Goal: Task Accomplishment & Management: Complete application form

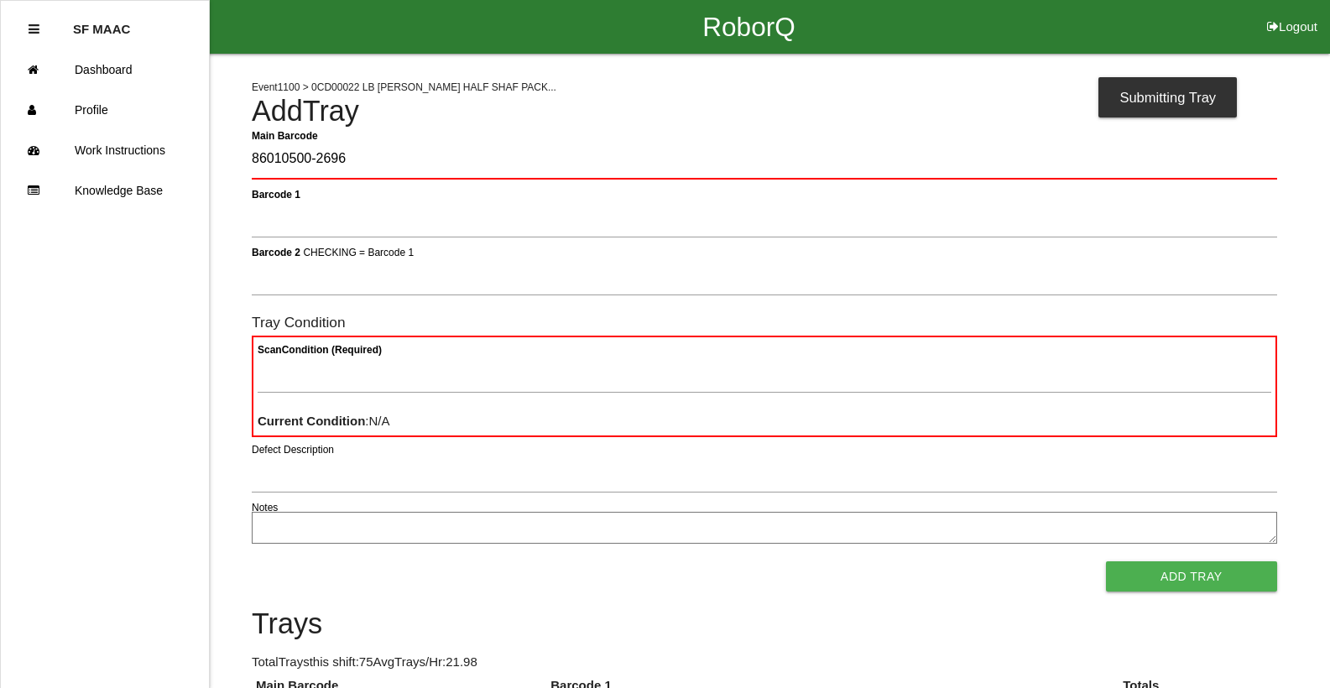
type Barcode "86010500-2696"
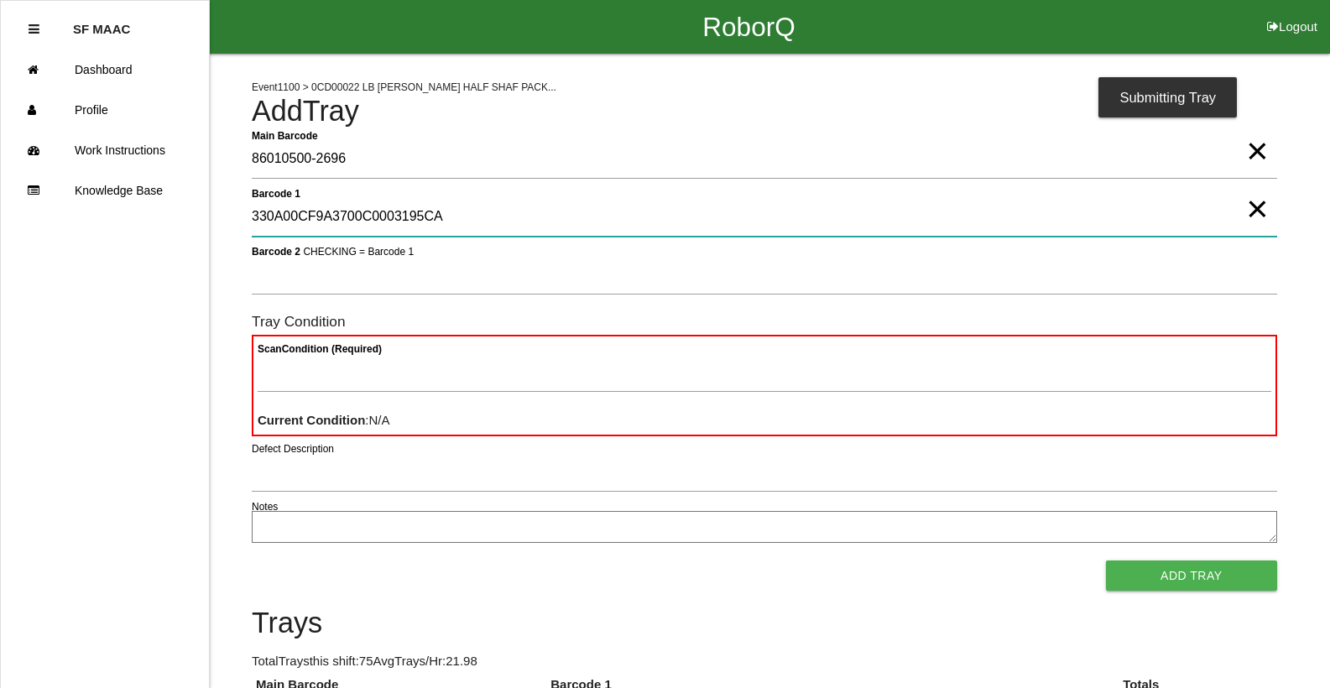
type 1 "330A00CF9A3700C0003195CA"
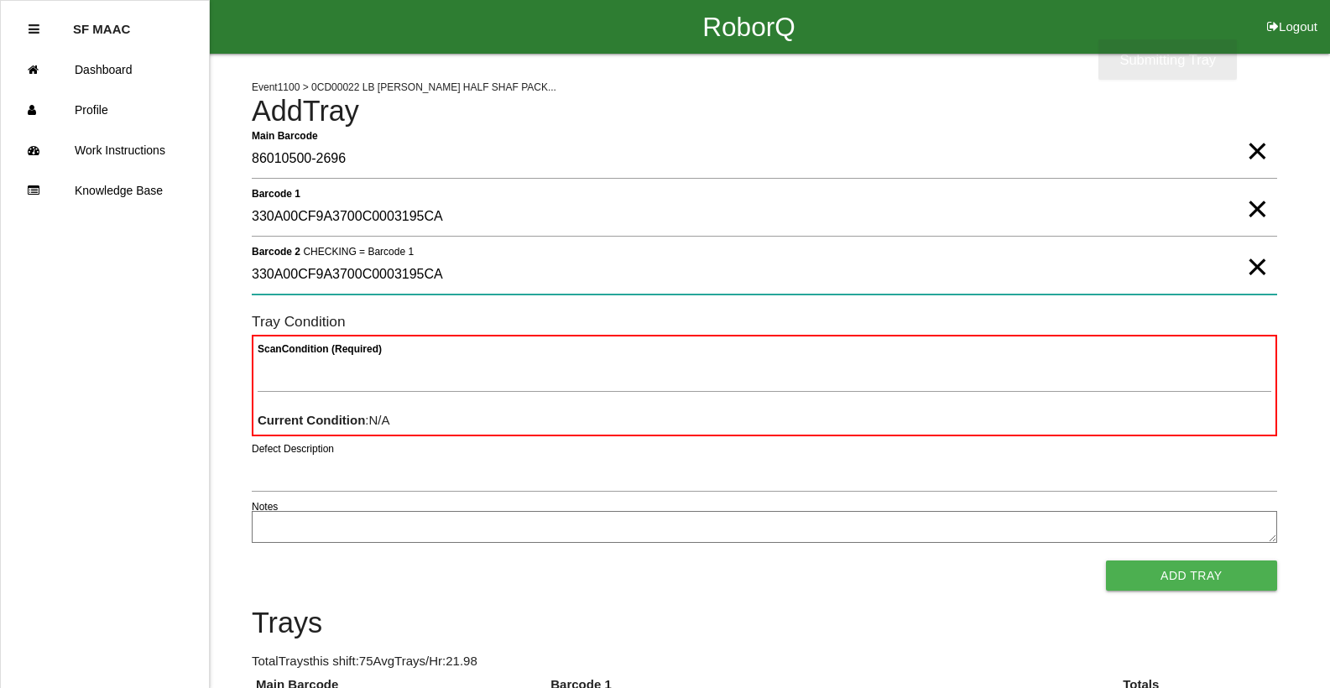
type 2 "330A00CF9A3700C0003195CA"
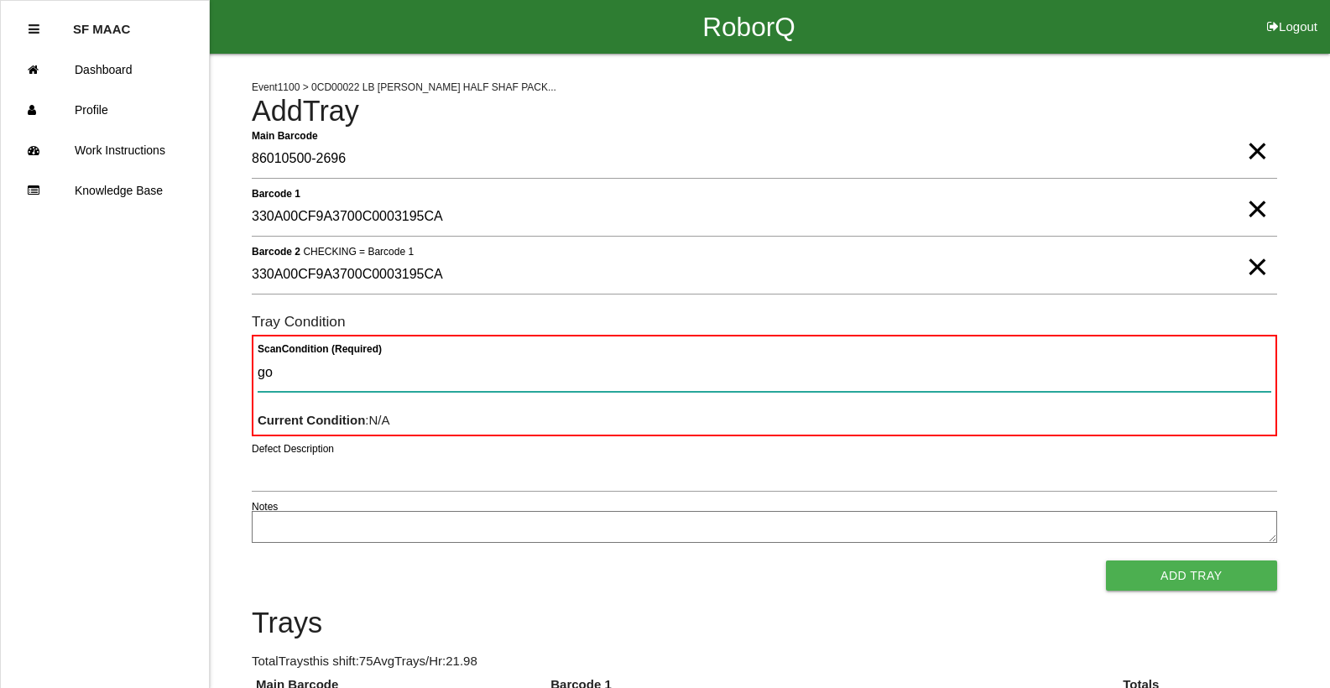
type Condition "goo"
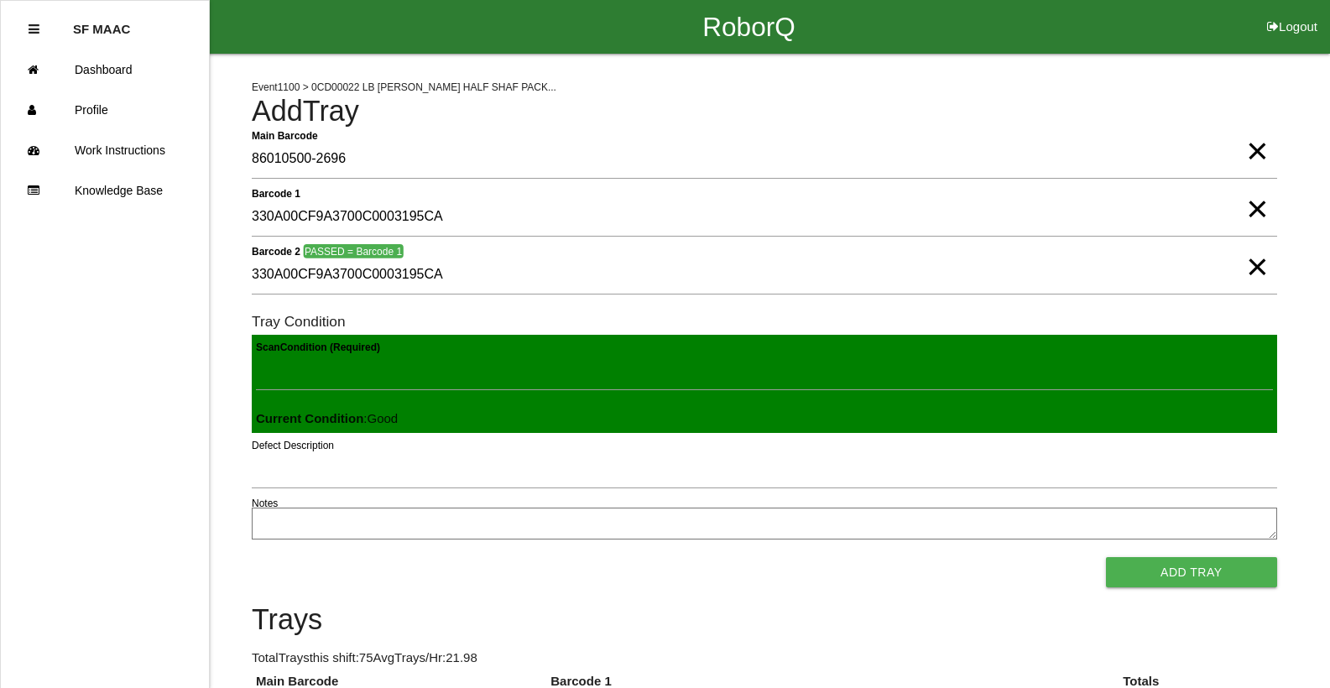
click at [1106, 557] on button "Add Tray" at bounding box center [1191, 572] width 171 height 30
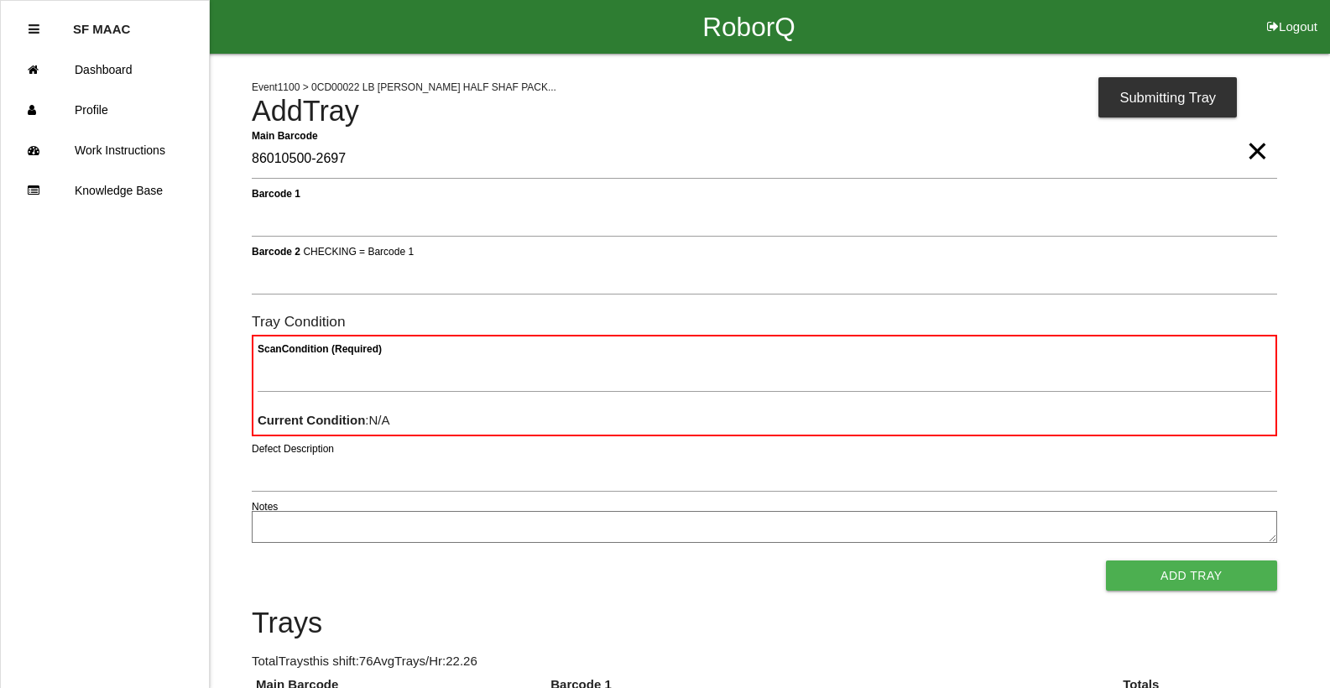
type Barcode "86010500-2697"
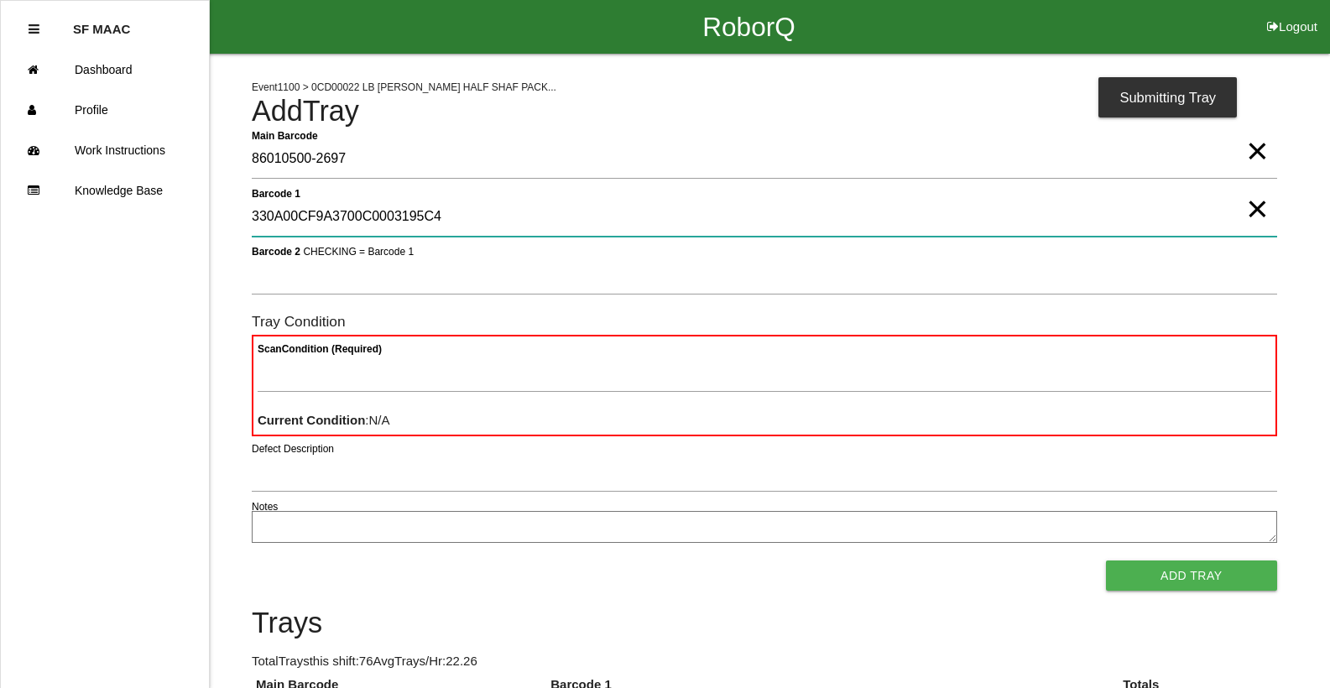
type 1 "330A00CF9A3700C0003195C4"
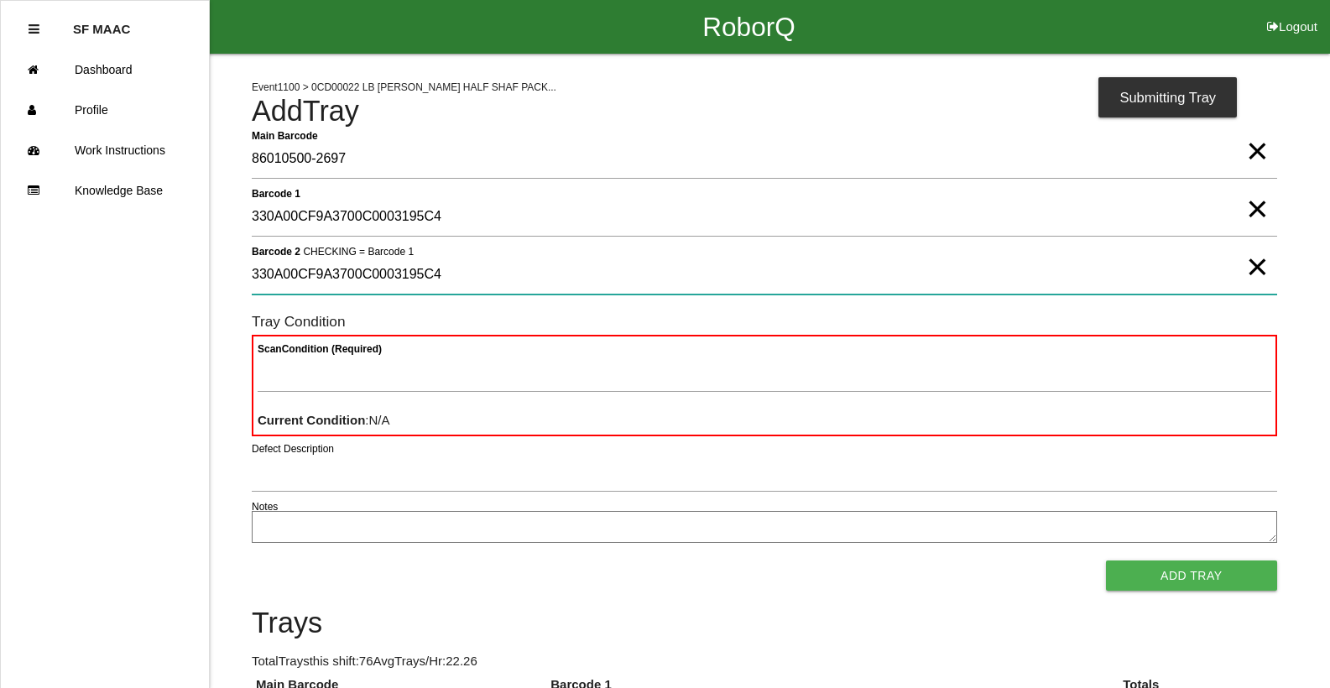
type 2 "330A00CF9A3700C0003195C4"
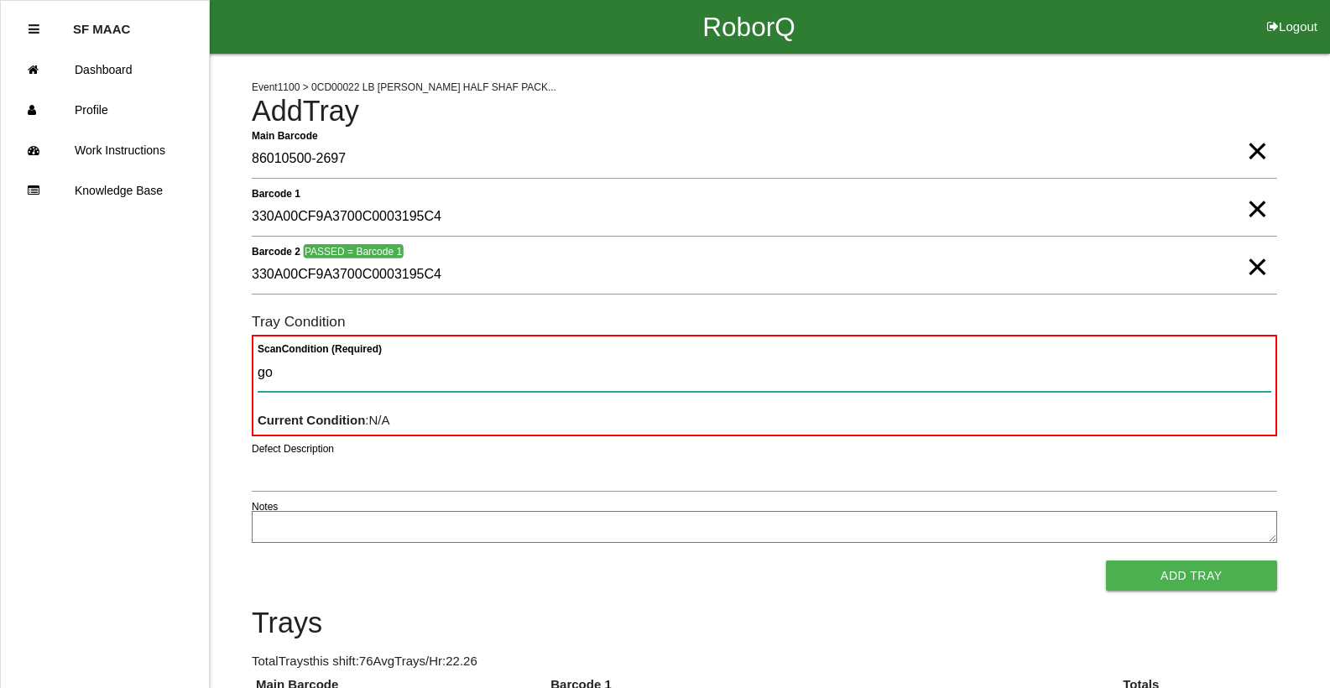
type Condition "goo"
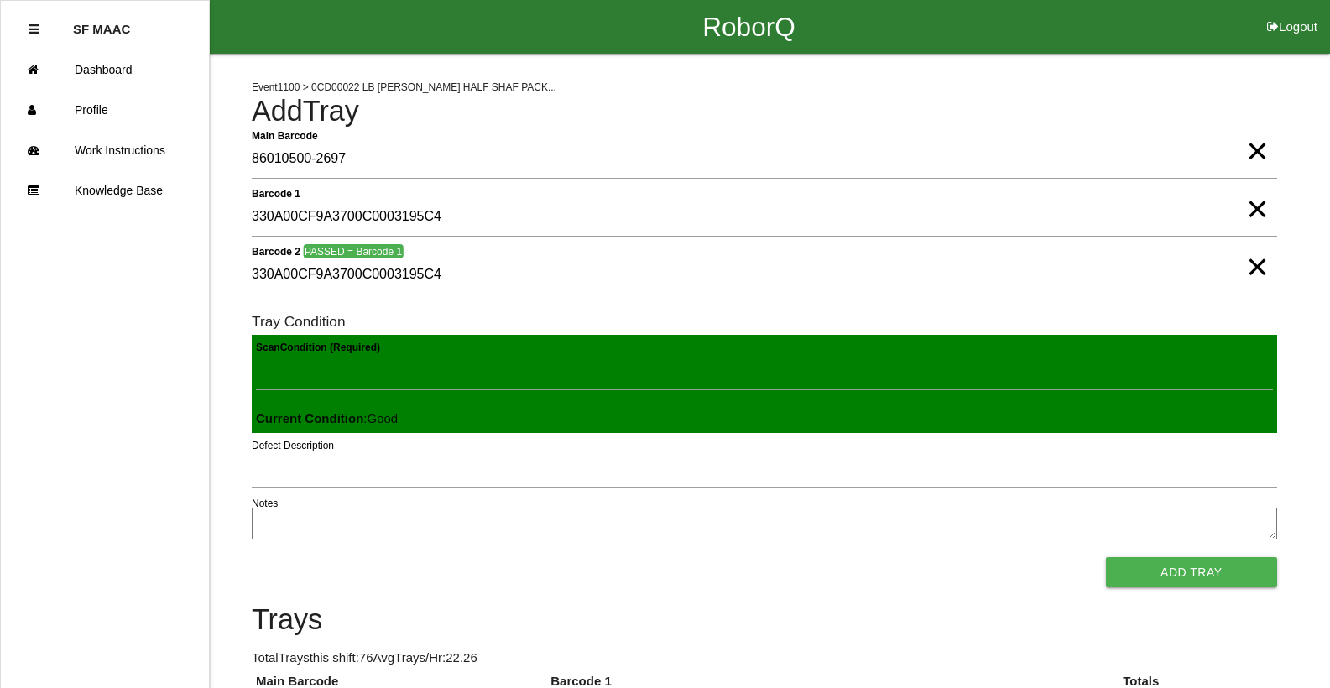
click at [1106, 557] on button "Add Tray" at bounding box center [1191, 572] width 171 height 30
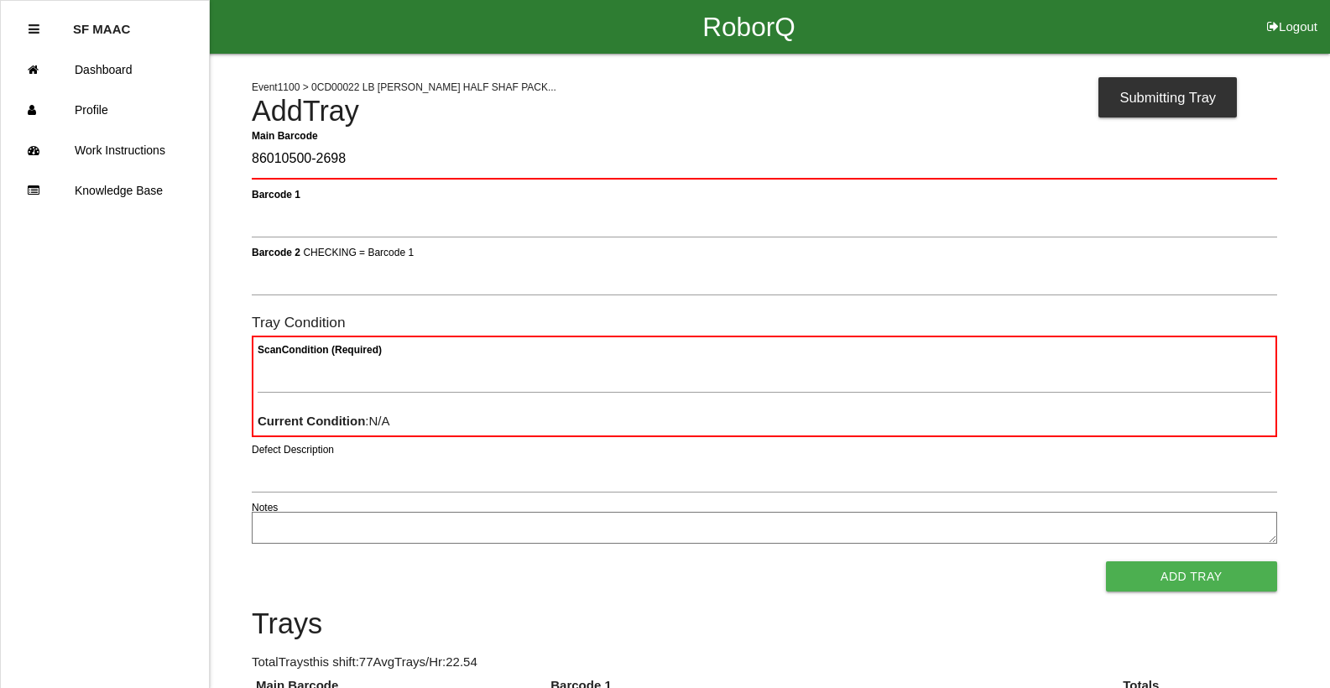
type Barcode "86010500-2698"
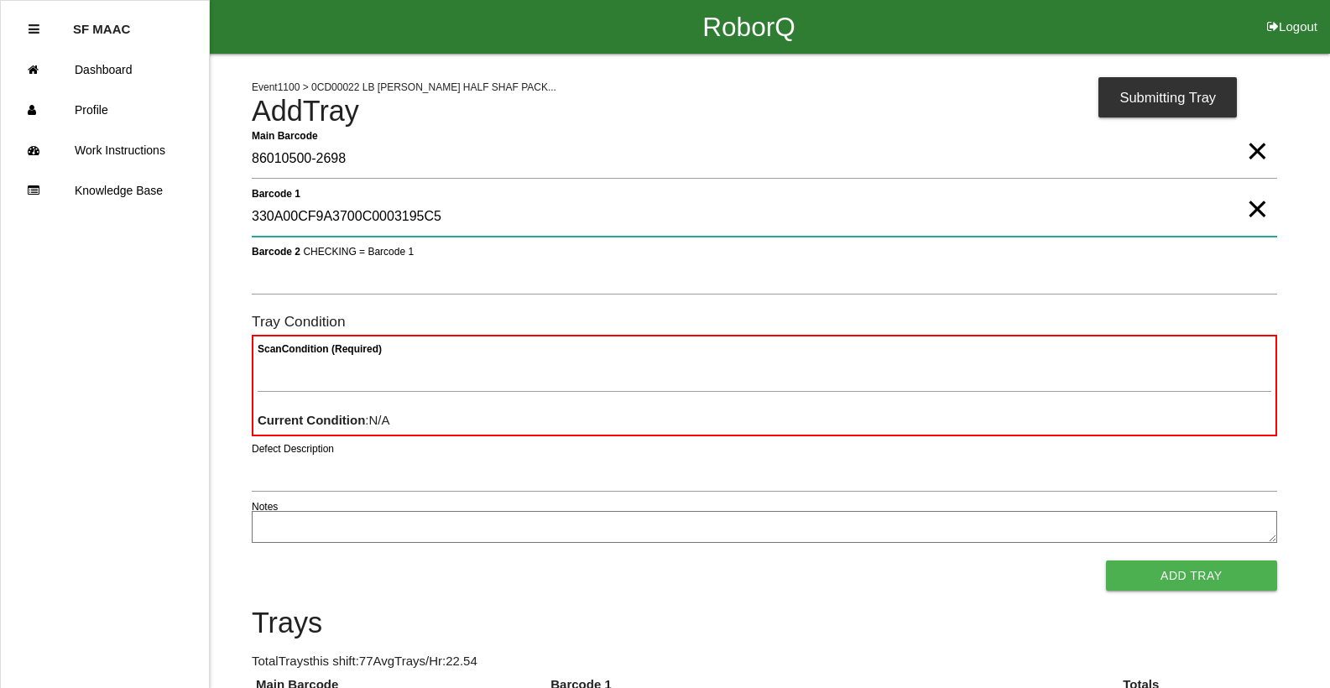
type 1 "330A00CF9A3700C0003195C5"
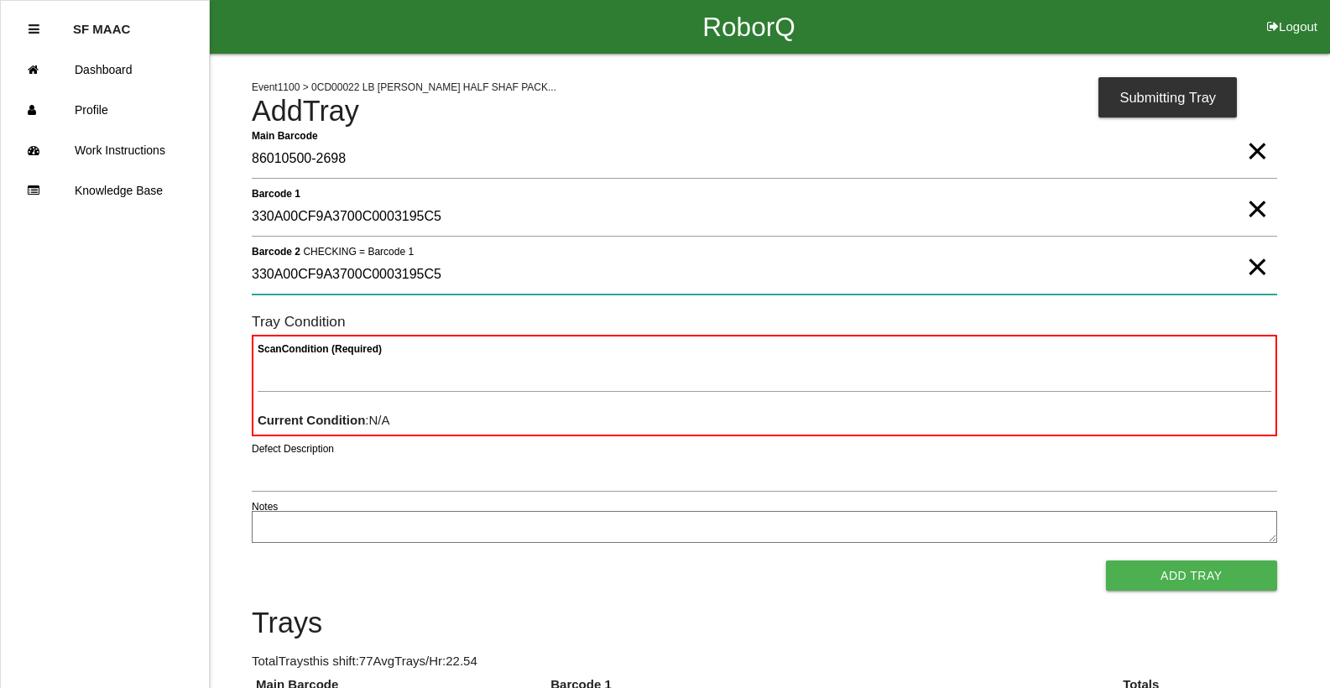
type 2 "330A00CF9A3700C0003195C5"
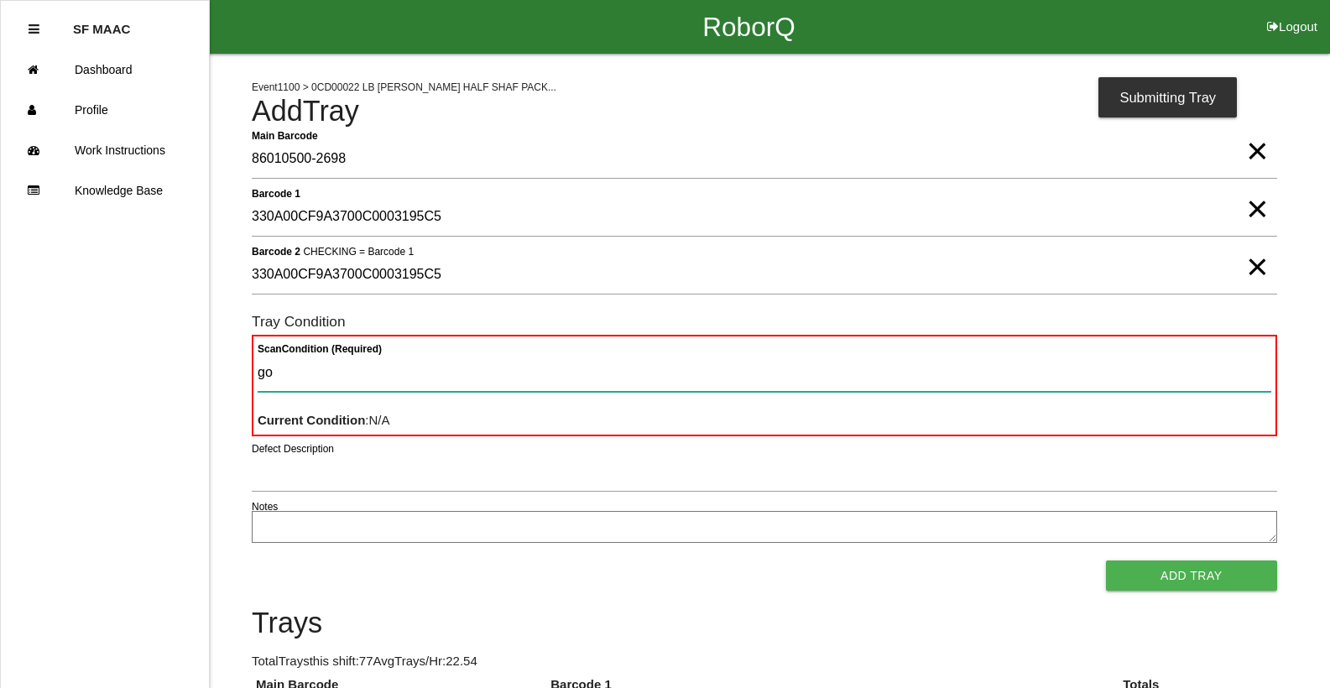
type Condition "goo"
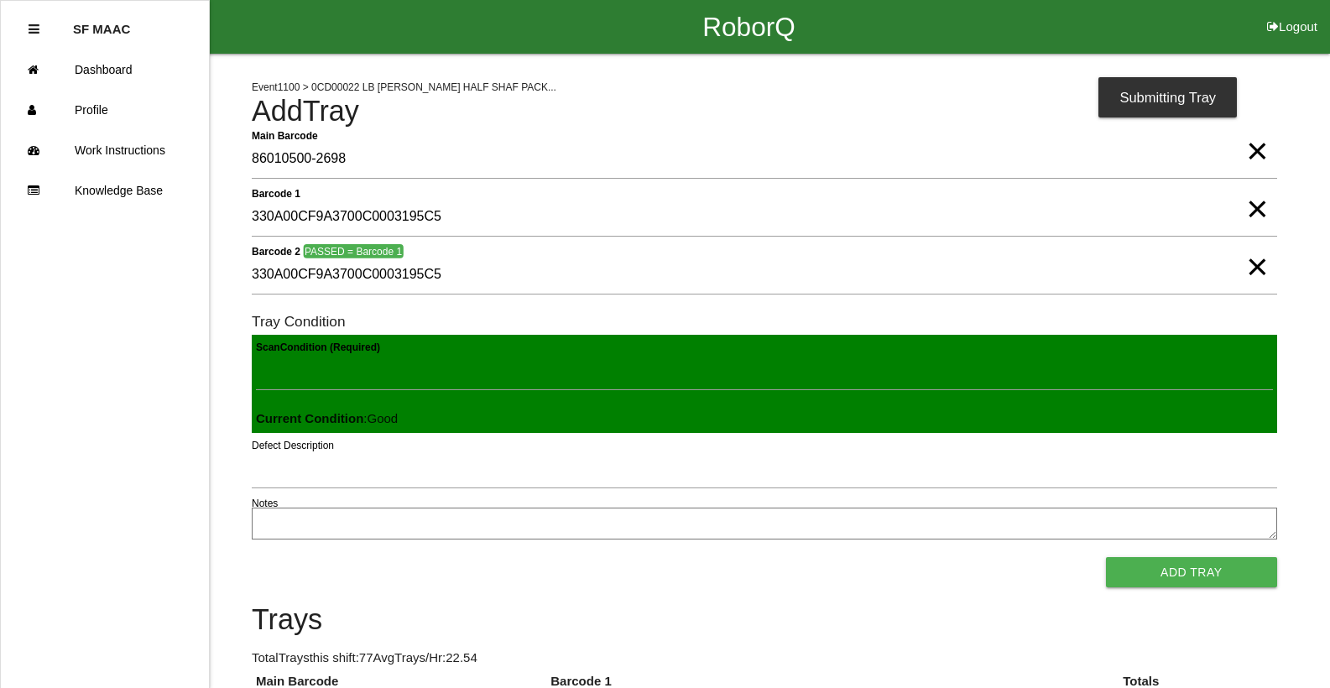
click at [1106, 557] on button "Add Tray" at bounding box center [1191, 572] width 171 height 30
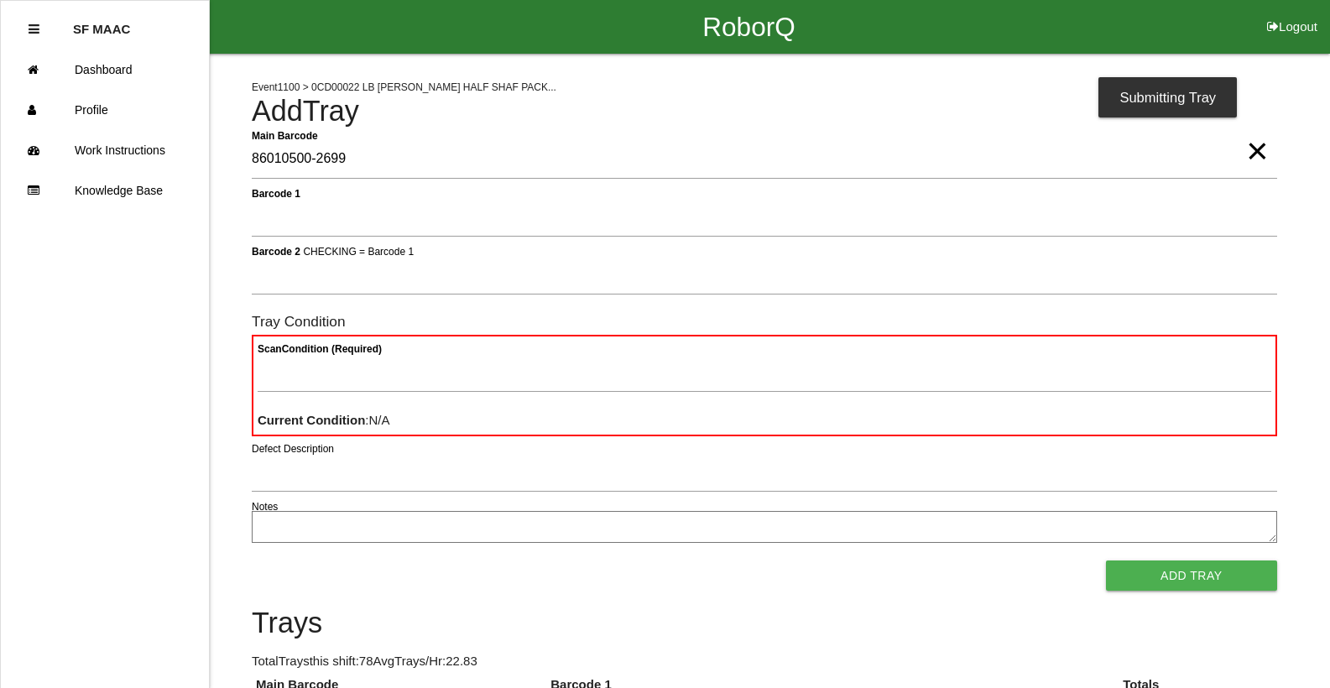
type Barcode "86010500-2699"
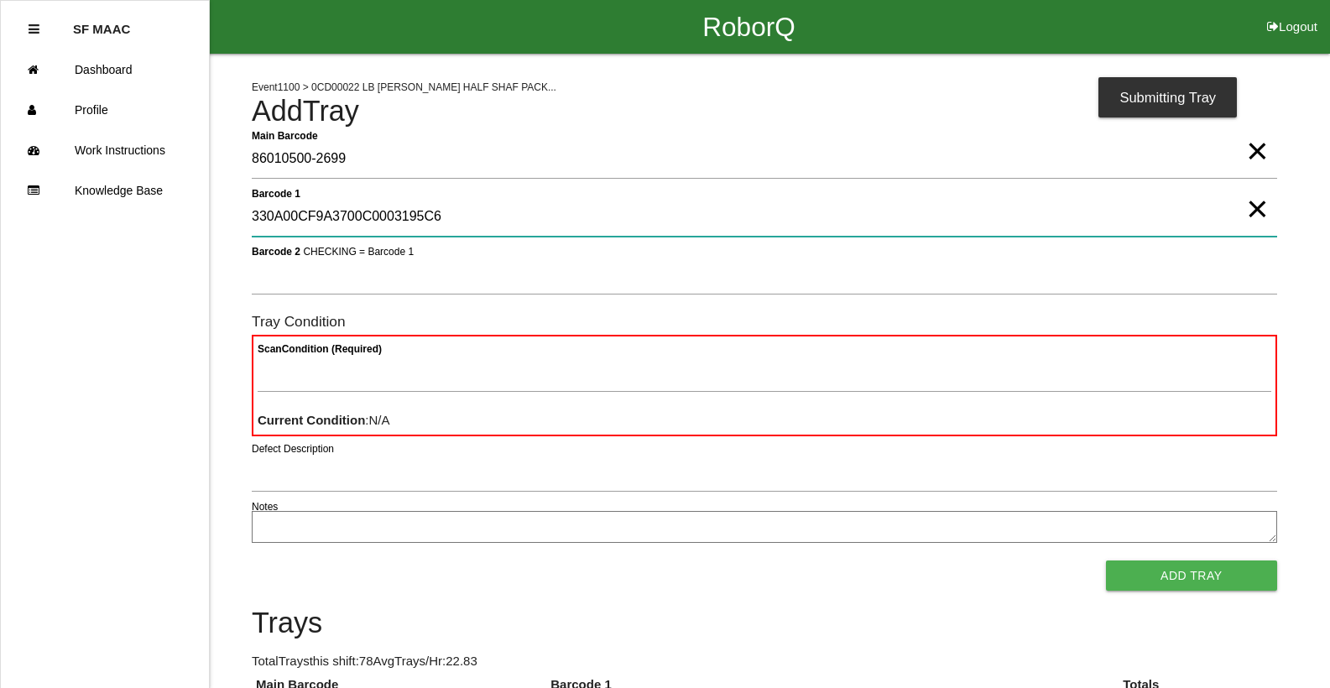
type 1 "330A00CF9A3700C0003195C6"
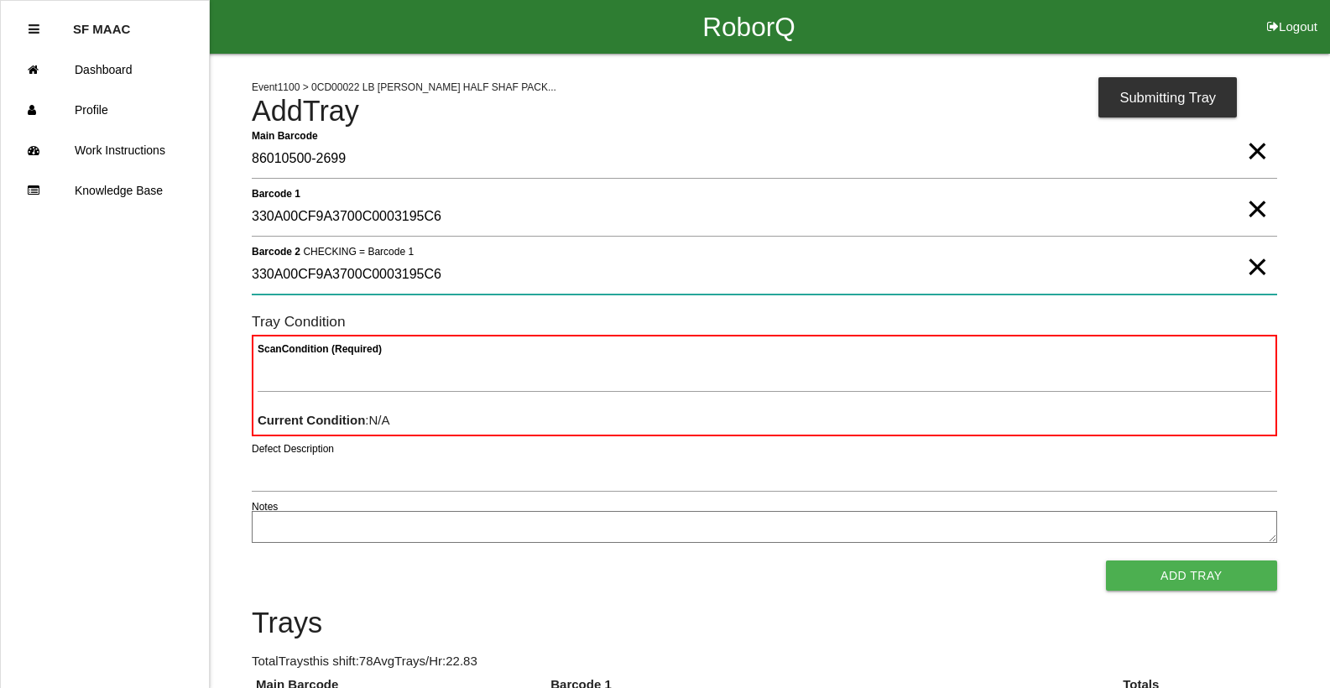
type 2 "330A00CF9A3700C0003195C6"
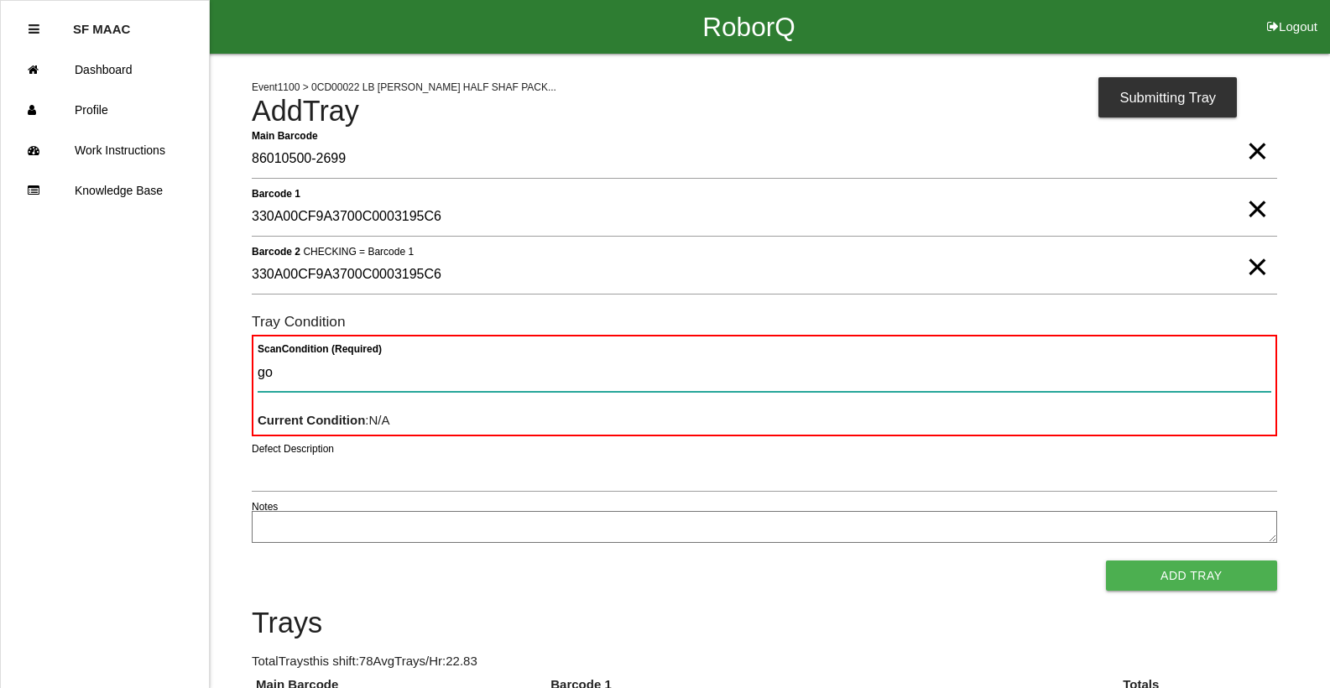
type Condition "goo"
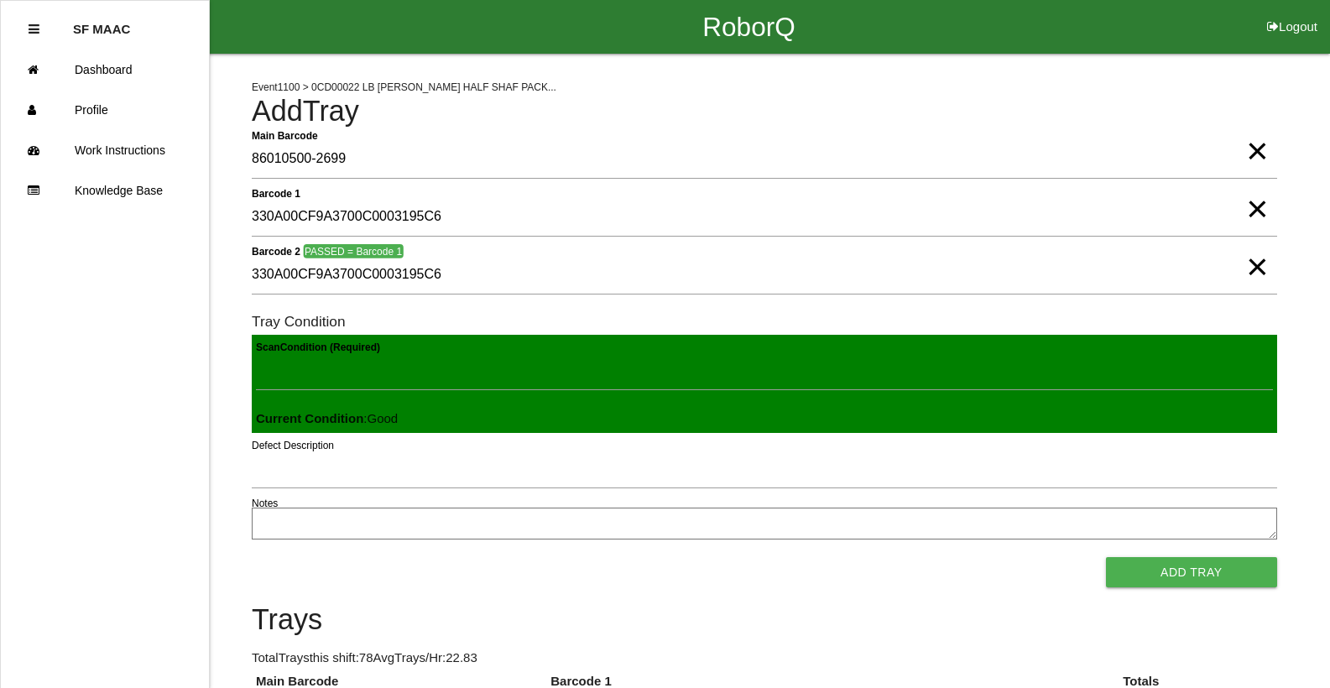
click at [1106, 557] on button "Add Tray" at bounding box center [1191, 572] width 171 height 30
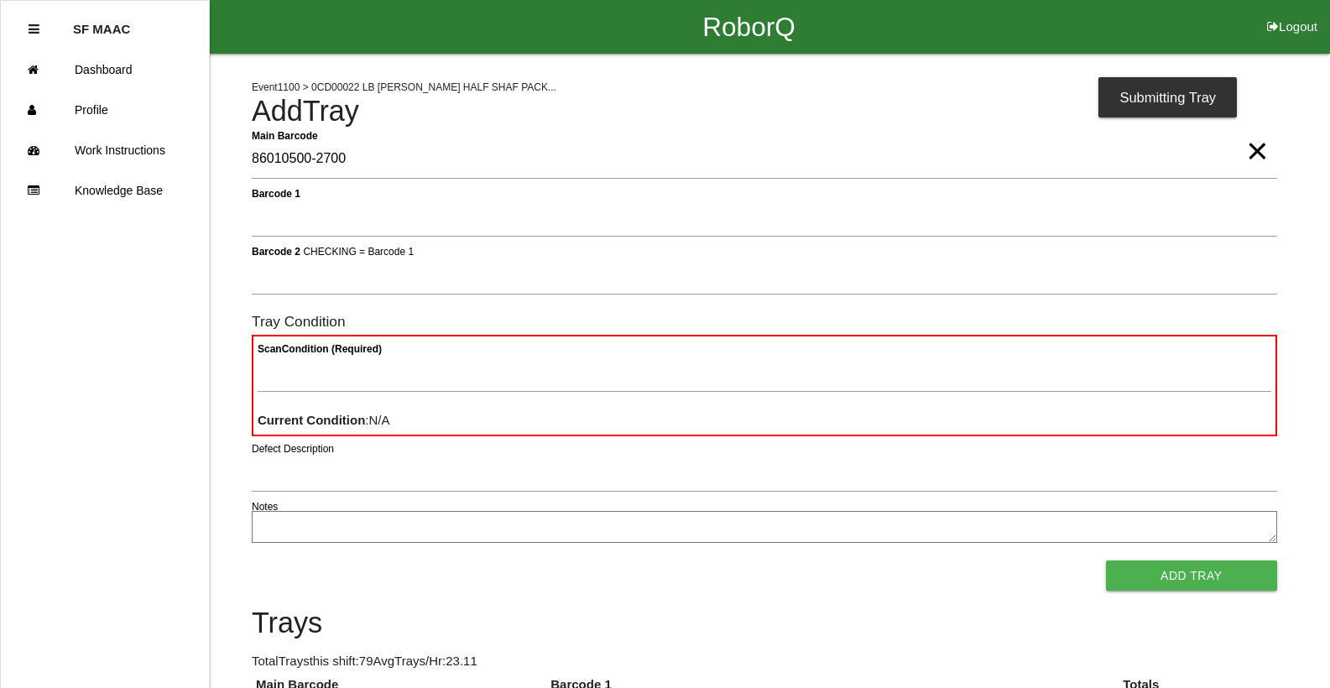
type Barcode "86010500-2700"
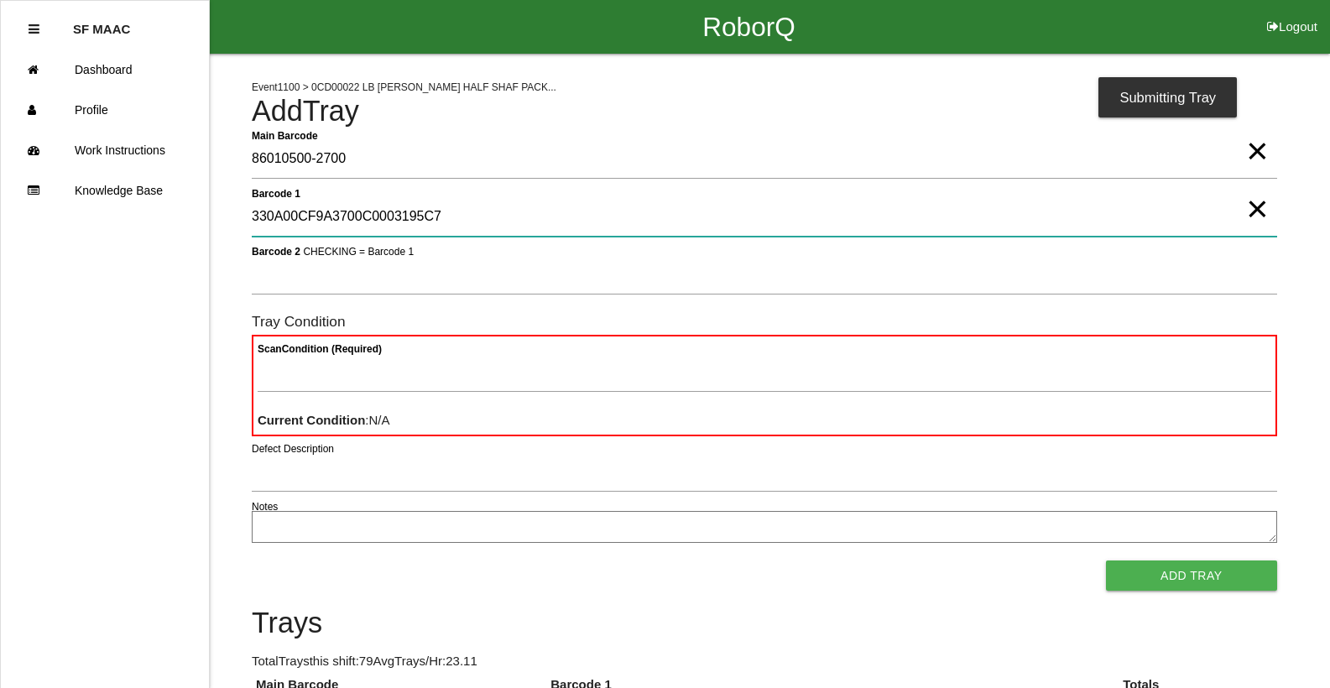
type 1 "330A00CF9A3700C0003195C7"
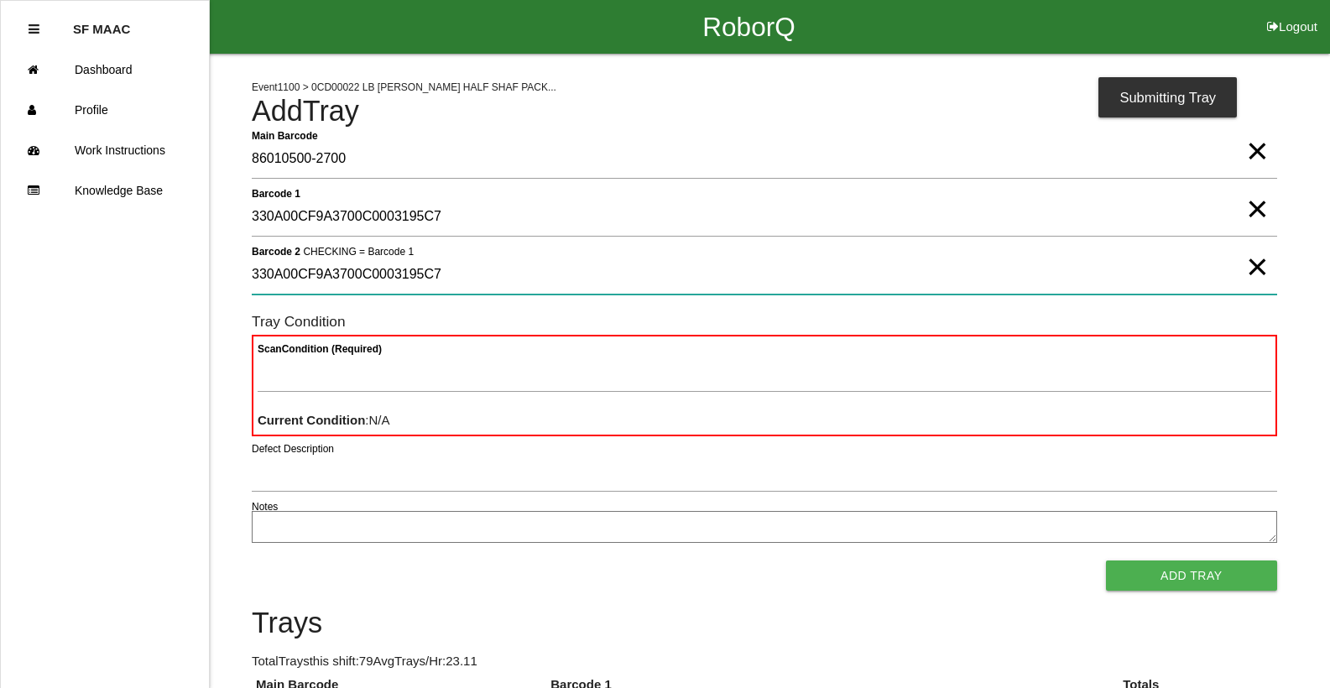
type 2 "330A00CF9A3700C0003195C7"
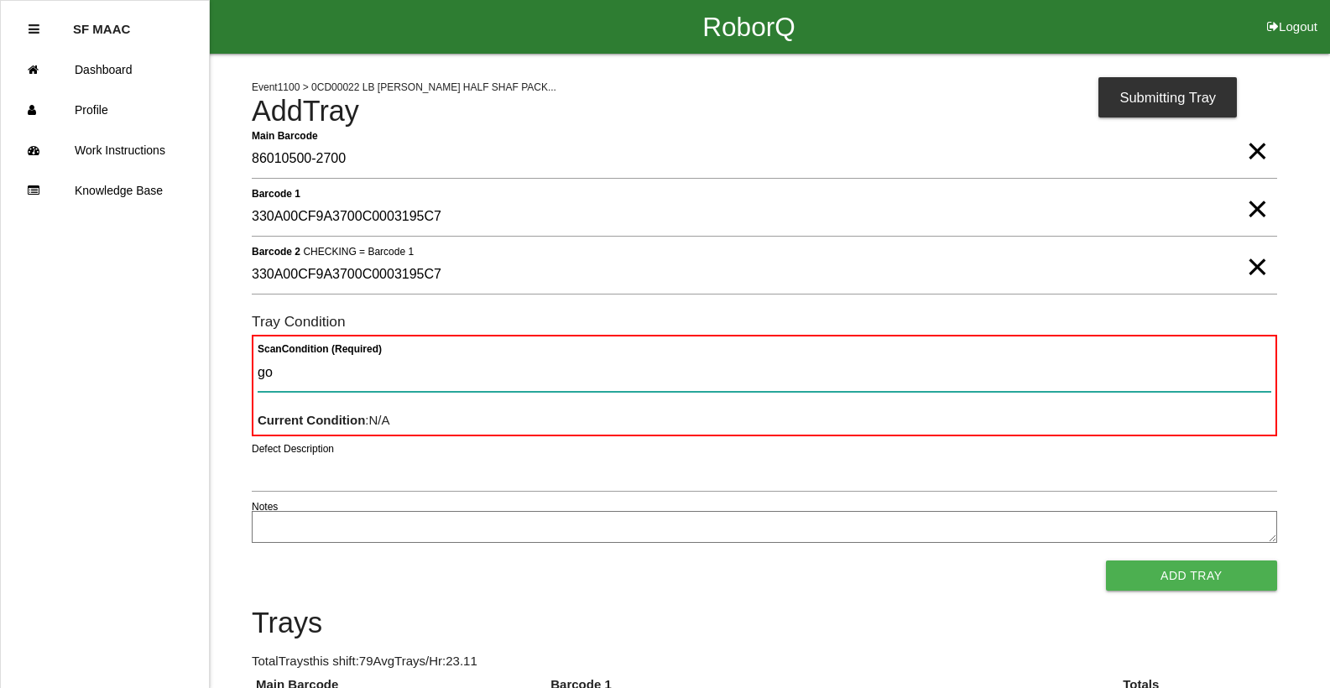
type Condition "goo"
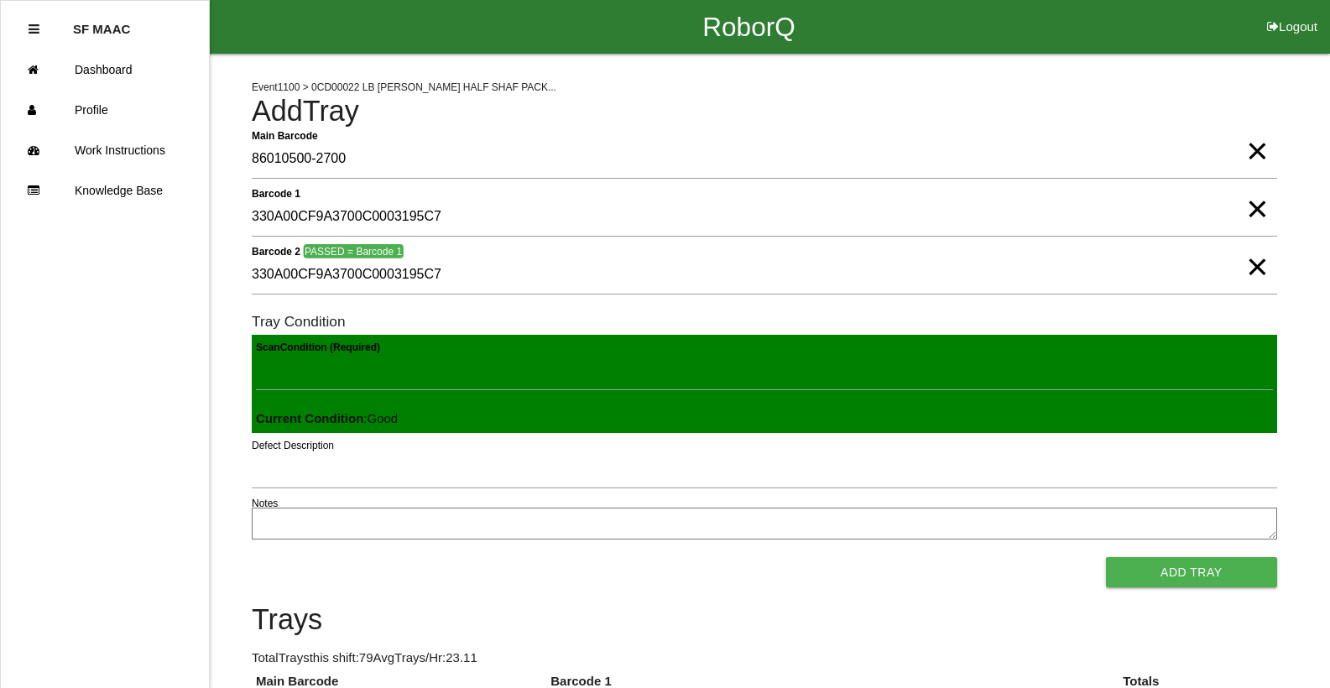
click at [1106, 557] on button "Add Tray" at bounding box center [1191, 572] width 171 height 30
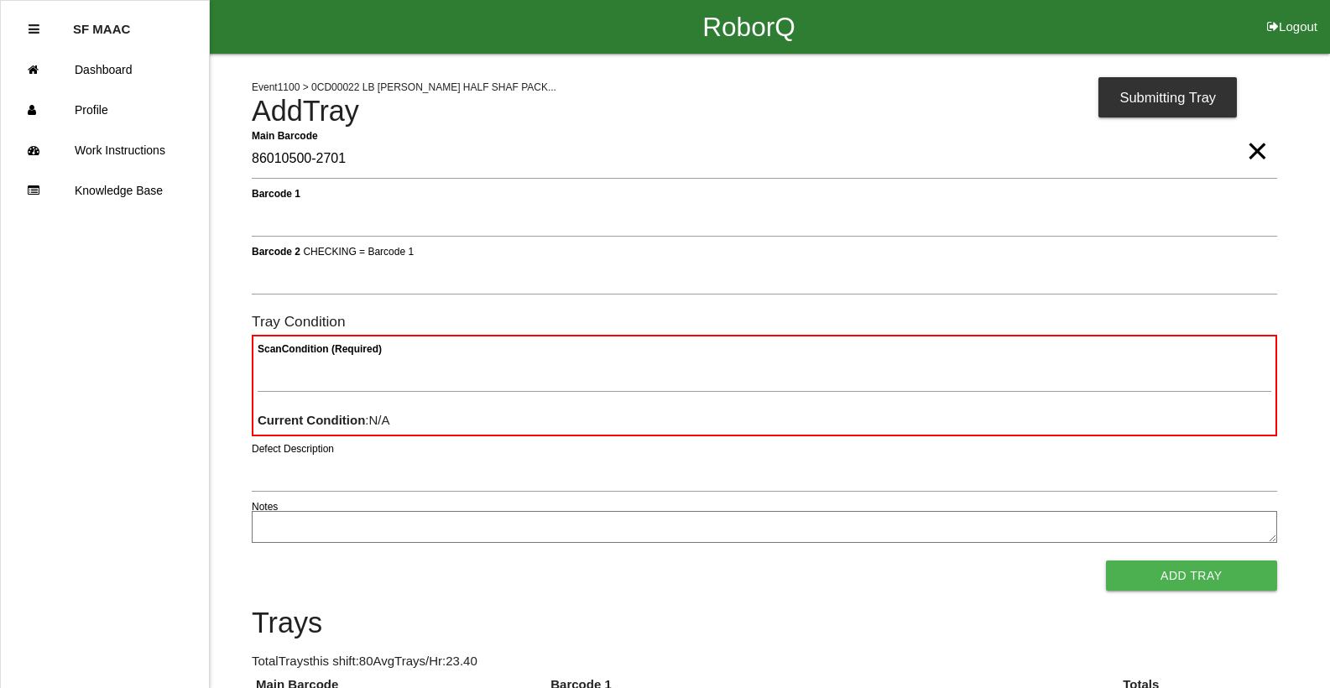
type Barcode "86010500-2701"
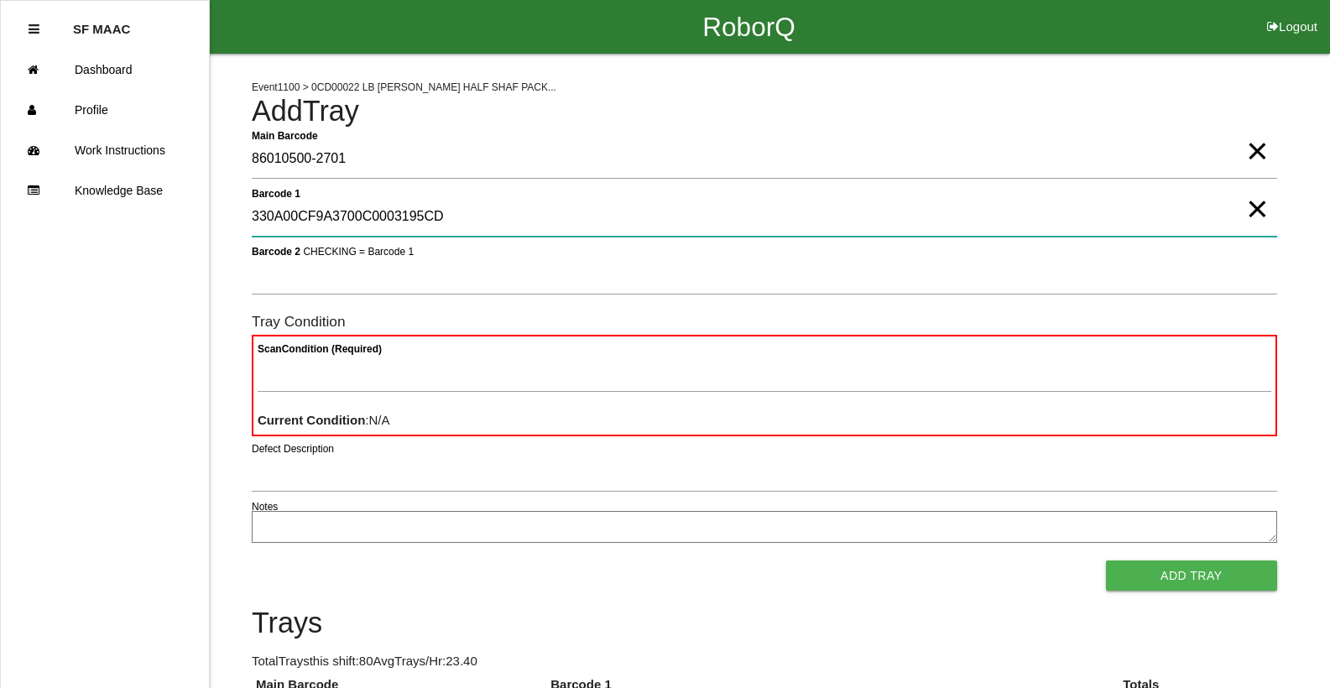
type 1 "330A00CF9A3700C0003195CD"
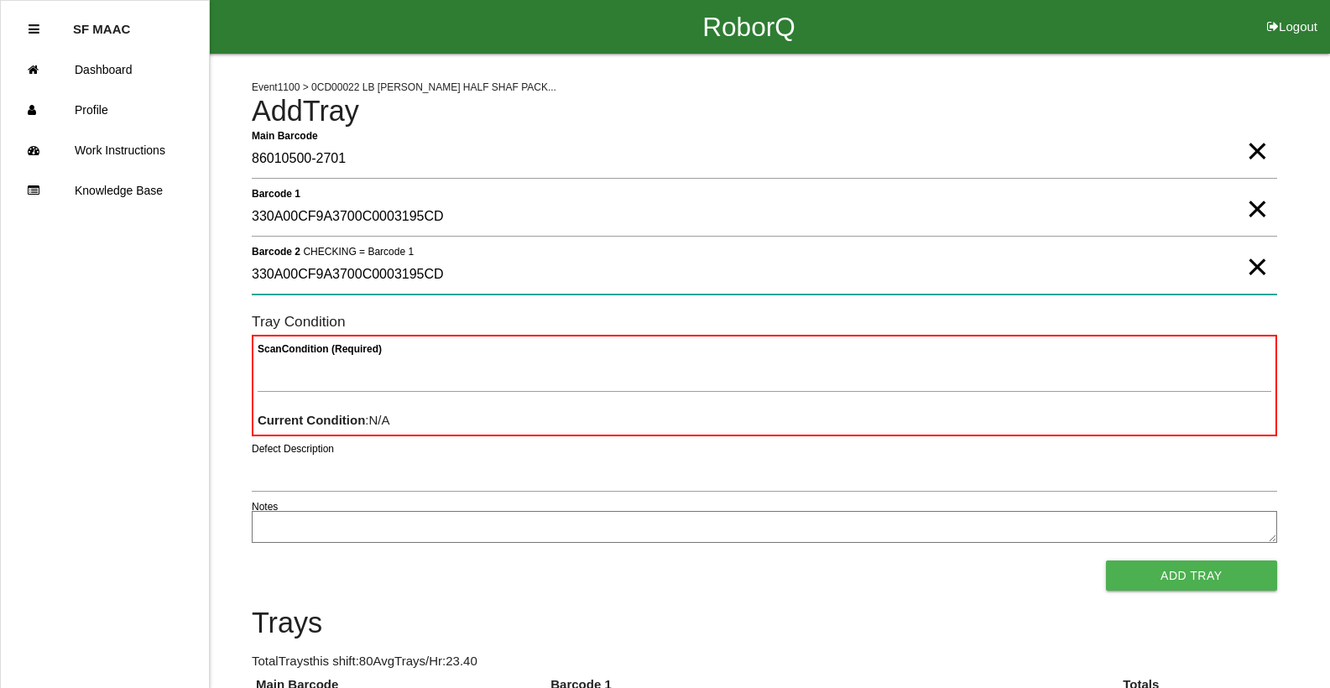
type 2 "330A00CF9A3700C0003195CD"
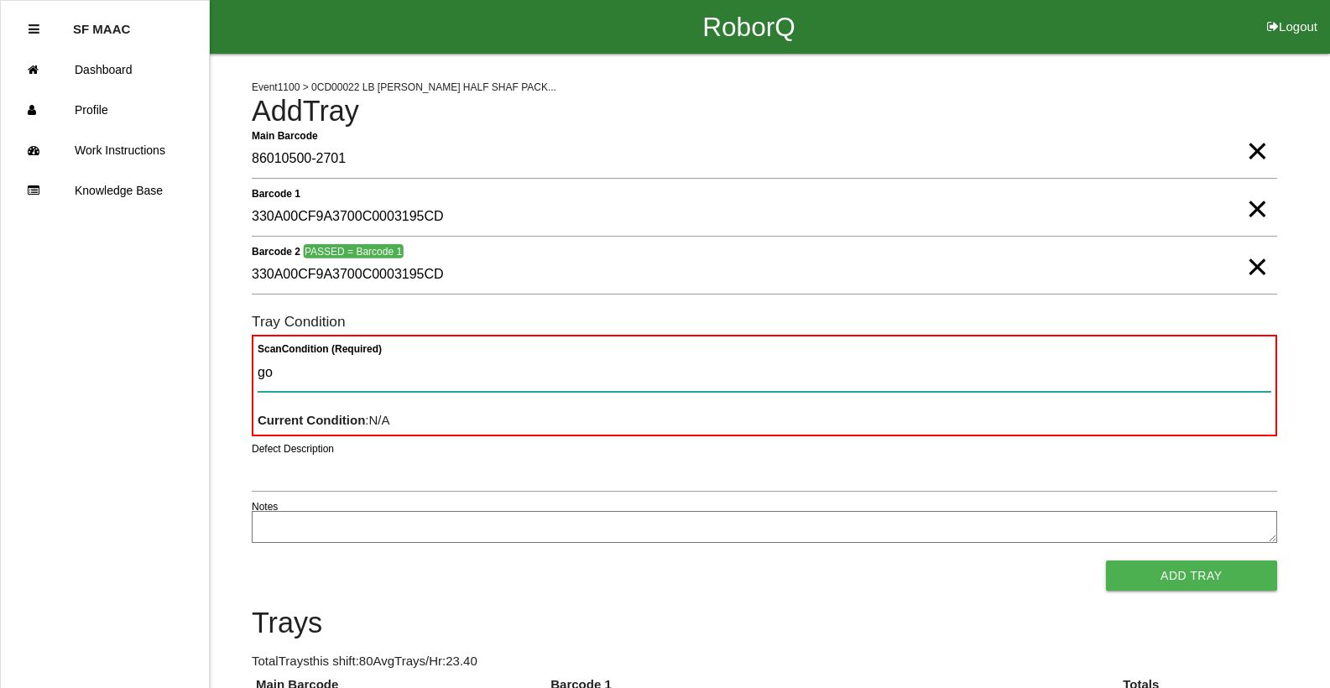
type Condition "goo"
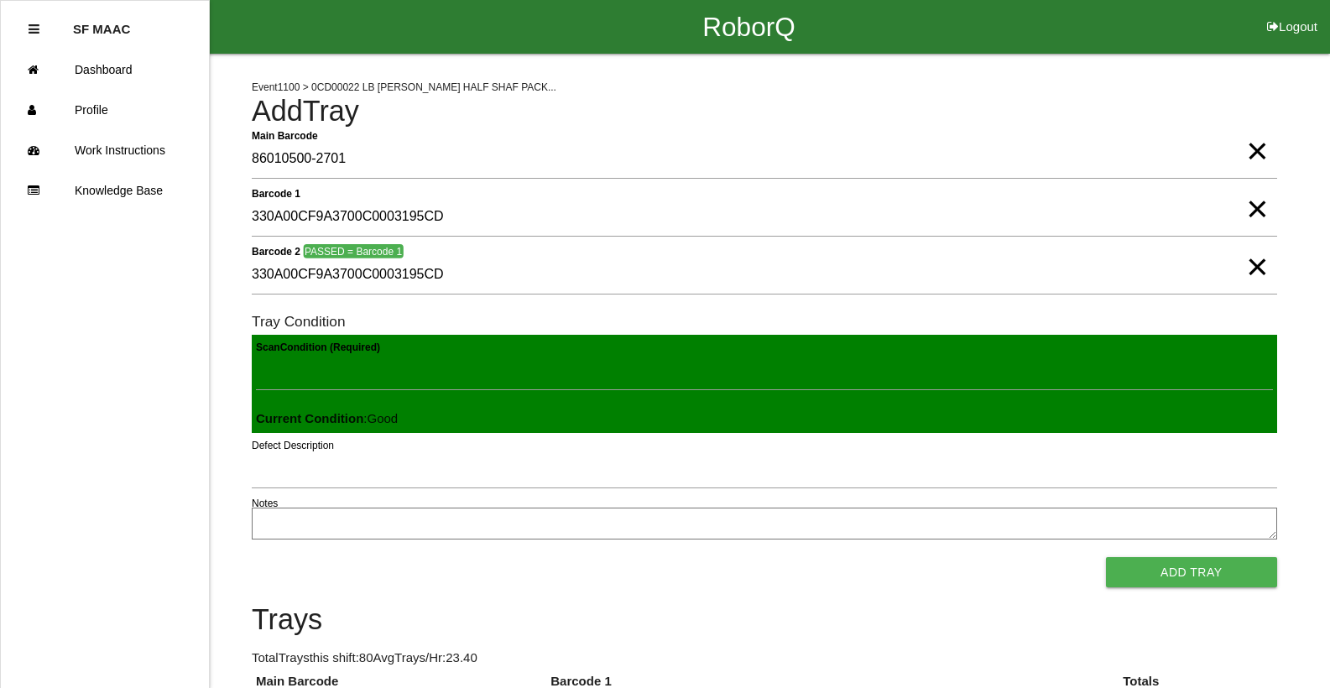
click at [1106, 557] on button "Add Tray" at bounding box center [1191, 572] width 171 height 30
